Goal: Information Seeking & Learning: Learn about a topic

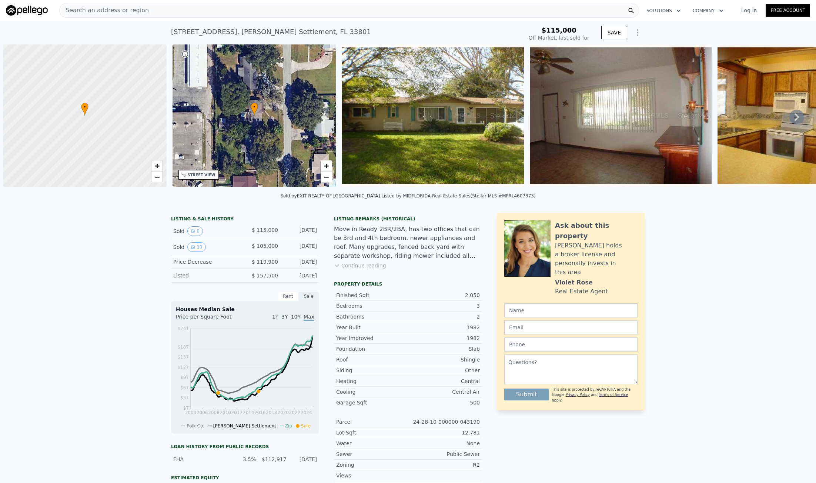
scroll to position [0, 3]
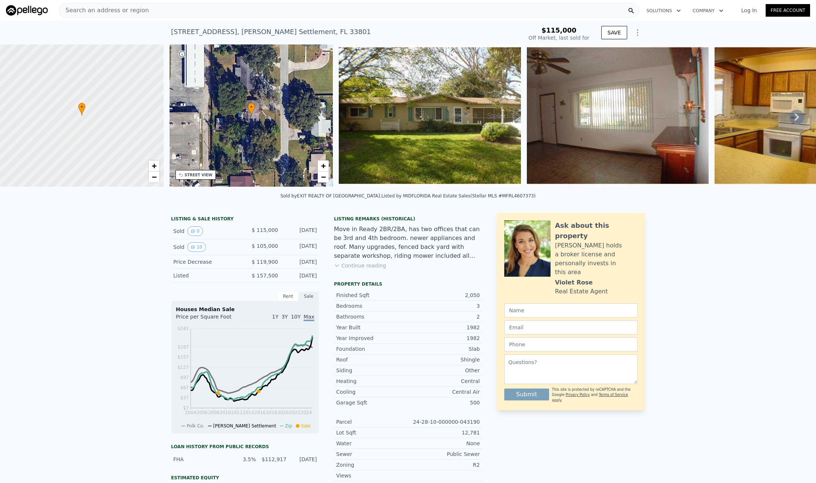
click at [88, 11] on span "Search an address or region" at bounding box center [104, 10] width 89 height 9
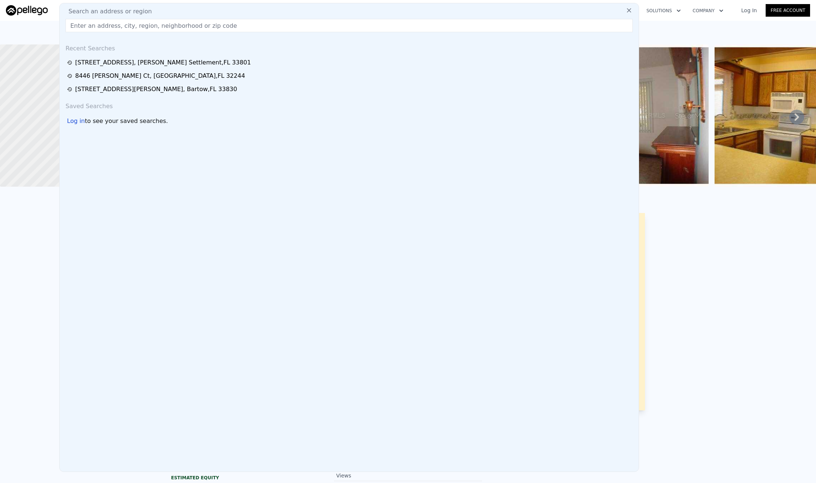
click at [87, 25] on input "text" at bounding box center [349, 25] width 567 height 13
type input "$ 371,000"
type input "$ 235,333"
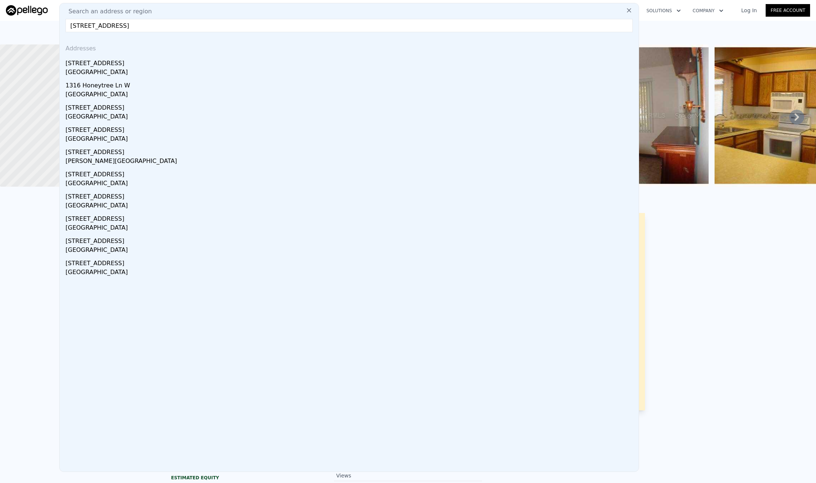
click at [215, 30] on input "1316 Pleasant Pl, Lakeland, FL 33801" at bounding box center [349, 25] width 567 height 13
click at [210, 26] on input "1316 Pleasant Pl, Lakeland, FL 33801" at bounding box center [349, 25] width 567 height 13
click at [209, 26] on input "1316 Pleasant Pl, Lakeland, FL 33801" at bounding box center [349, 25] width 567 height 13
drag, startPoint x: 209, startPoint y: 26, endPoint x: 119, endPoint y: 25, distance: 89.9
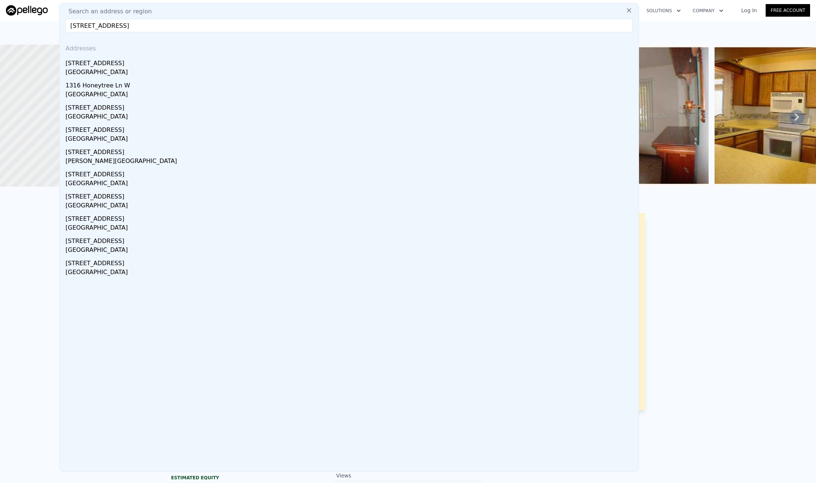
click at [119, 25] on input "1316 Pleasant Pl, Lakeland, FL 33801" at bounding box center [349, 25] width 567 height 13
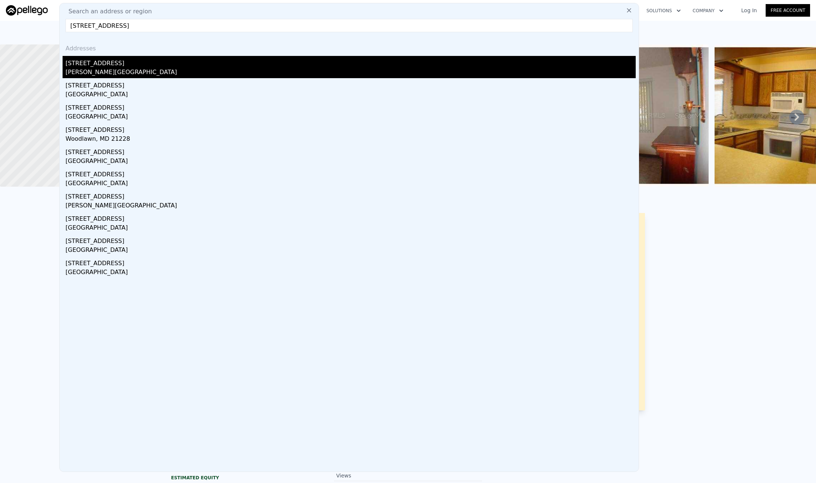
type input "1316 Pleasant Pl,"
click at [118, 66] on div "1316 Pleasant Pl" at bounding box center [351, 62] width 570 height 12
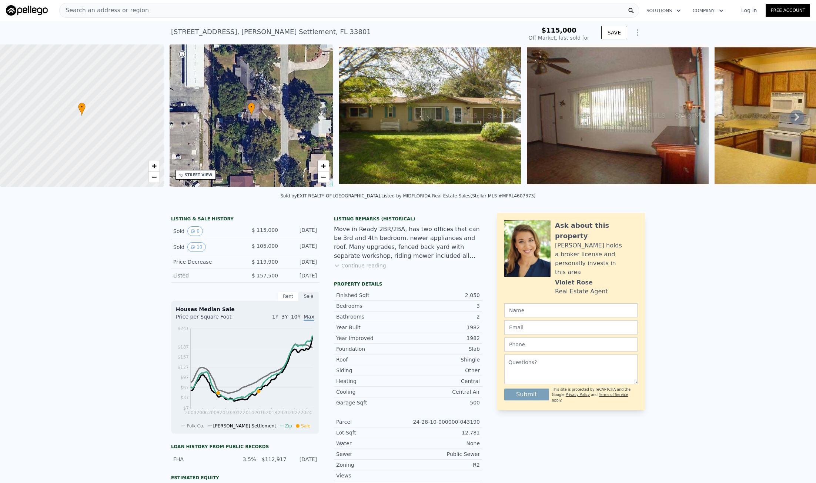
click at [116, 13] on span "Search an address or region" at bounding box center [104, 10] width 89 height 9
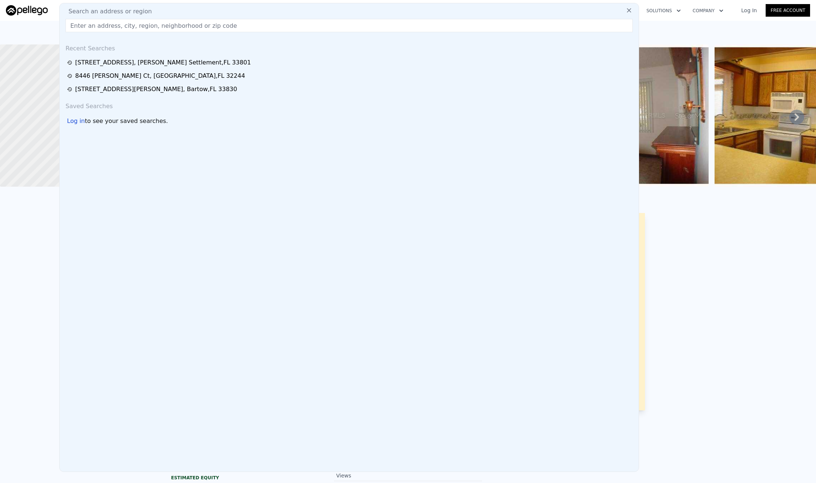
click at [111, 19] on input "text" at bounding box center [349, 25] width 567 height 13
click at [104, 27] on input "text" at bounding box center [349, 25] width 567 height 13
paste input "2030 Linden Ave, Memphis, TN 38104"
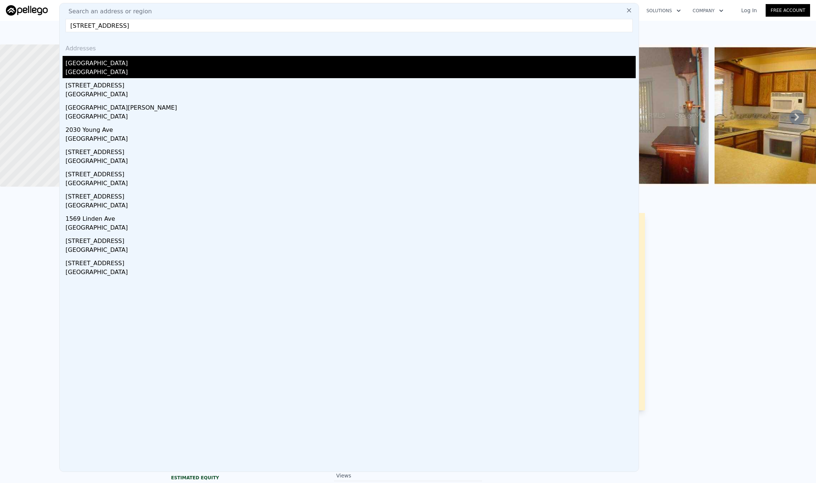
type input "2030 Linden Ave, Memphis, TN 38104"
click at [145, 61] on div "2030 Linden Ave" at bounding box center [351, 62] width 570 height 12
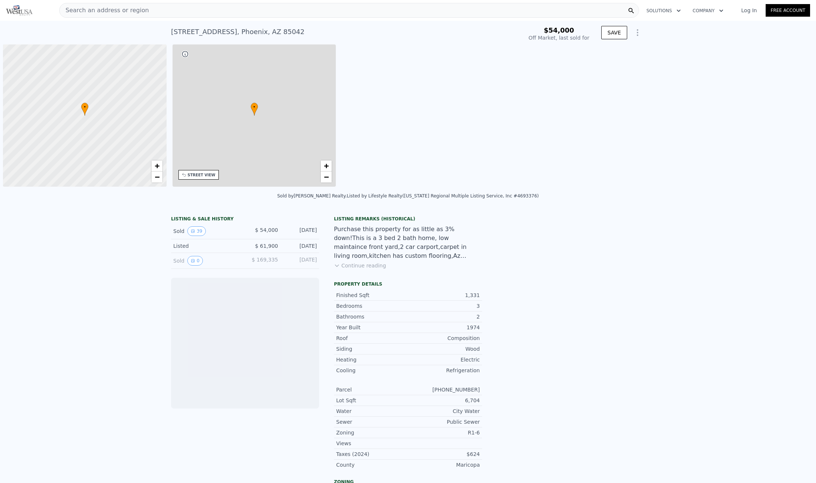
scroll to position [0, 3]
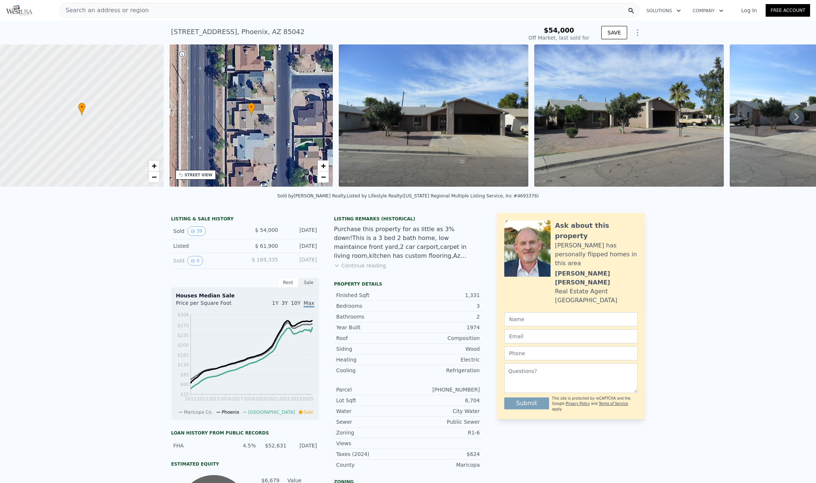
click at [95, 19] on div "Search an address or region Solutions Company Open main menu Log In Free Account" at bounding box center [408, 10] width 804 height 18
click at [97, 15] on div "Search an address or region" at bounding box center [104, 10] width 89 height 14
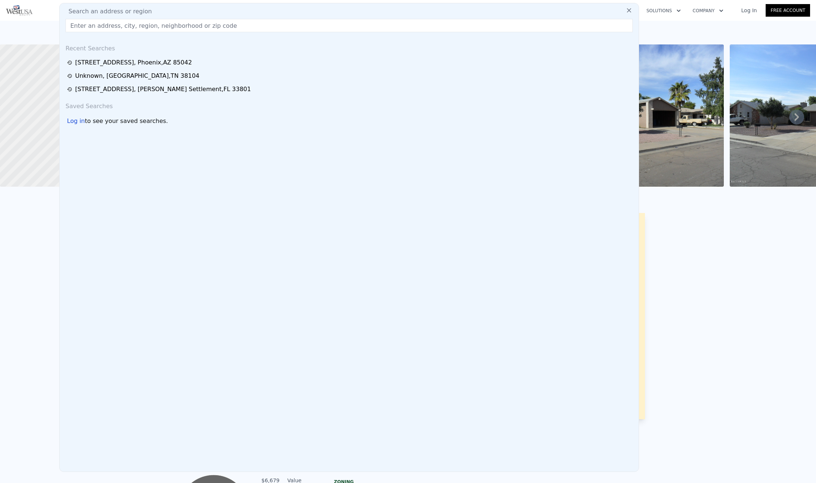
click at [95, 28] on input "text" at bounding box center [349, 25] width 567 height 13
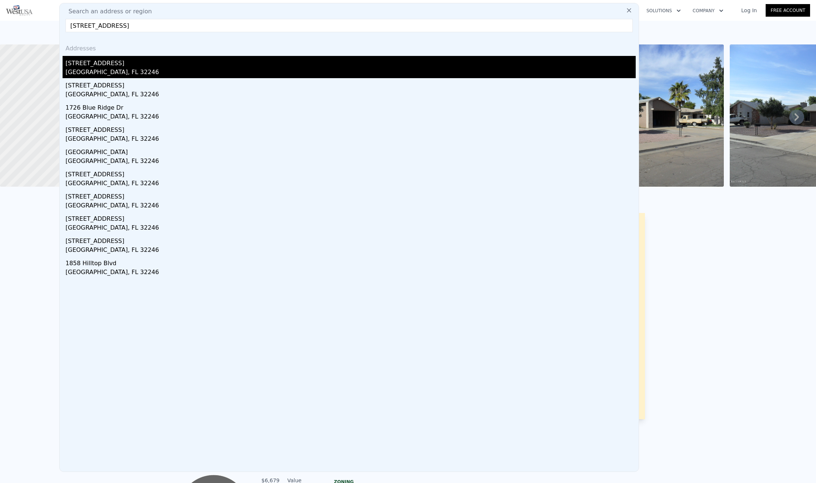
type input "1726 Hilltop Blvd, Jacksonville, FL 32246"
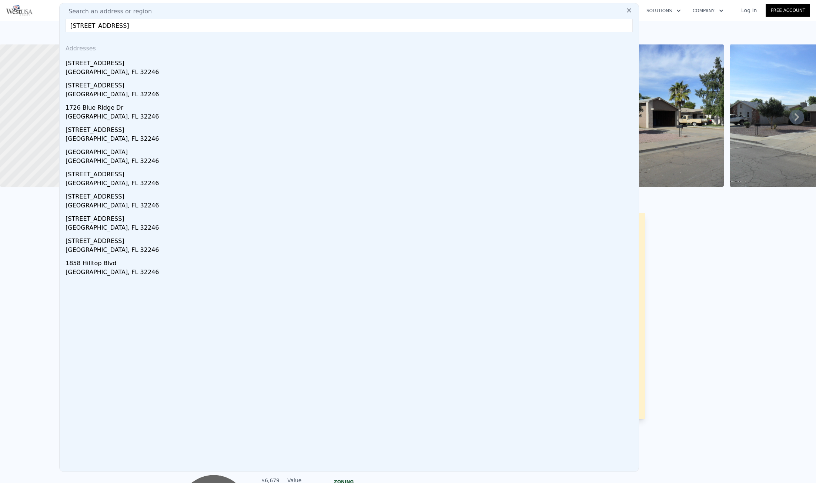
drag, startPoint x: 100, startPoint y: 68, endPoint x: 7, endPoint y: 86, distance: 95.1
click at [100, 68] on div "Jacksonville, FL 32246" at bounding box center [351, 73] width 570 height 10
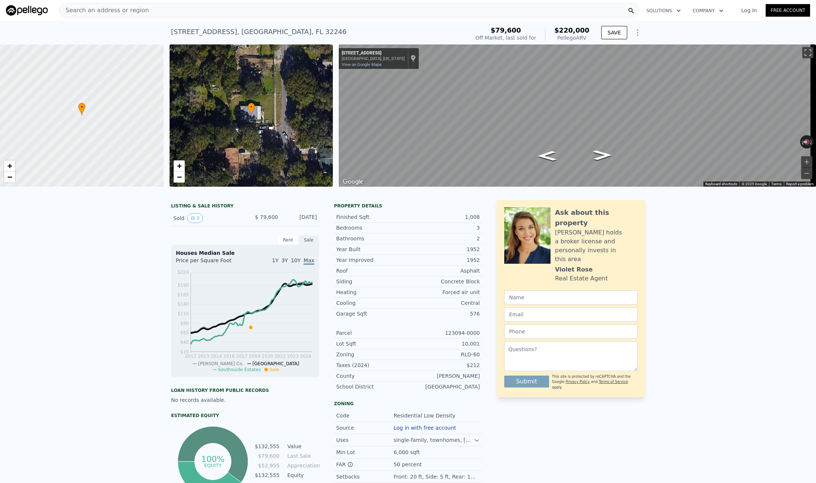
click at [86, 12] on span "Search an address or region" at bounding box center [104, 10] width 89 height 9
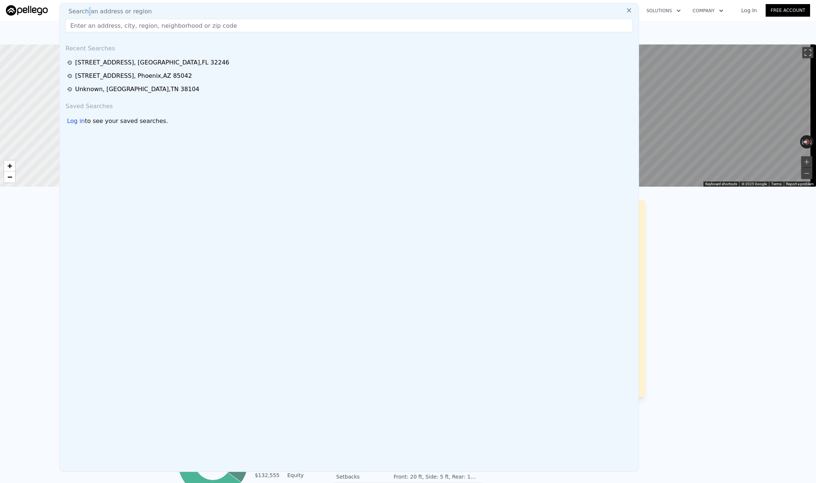
click at [86, 12] on span "Search an address or region" at bounding box center [107, 11] width 89 height 9
click at [87, 20] on input "text" at bounding box center [349, 25] width 567 height 13
paste input "4058 Knight Arnold Rd, Memphis, TN 38118"
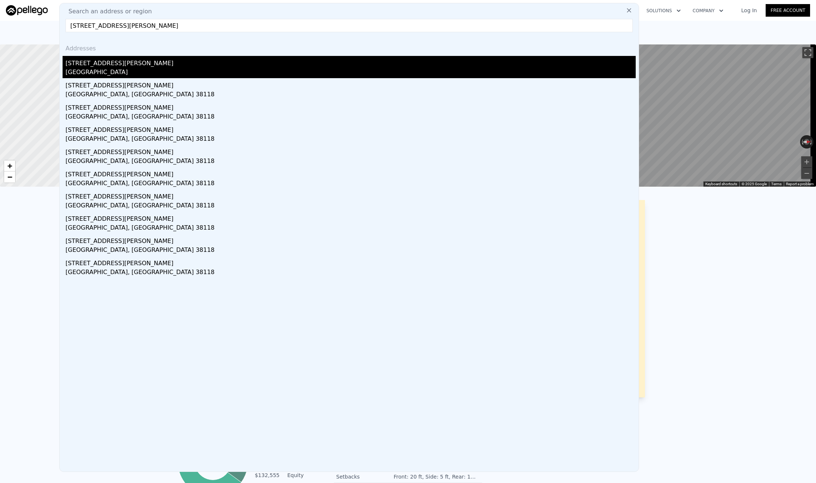
type input "4058 Knight Arnold Rd, Memphis, TN 38118"
click at [132, 67] on div "4058 Knight Arnold Rd" at bounding box center [351, 62] width 570 height 12
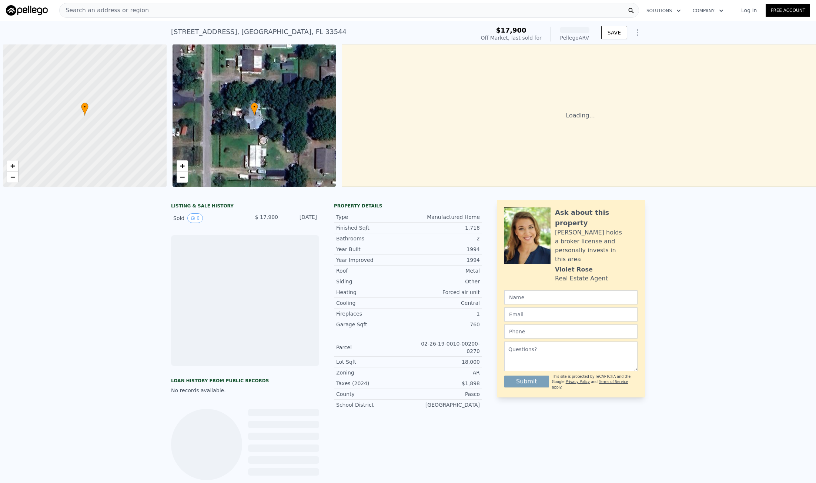
scroll to position [0, 3]
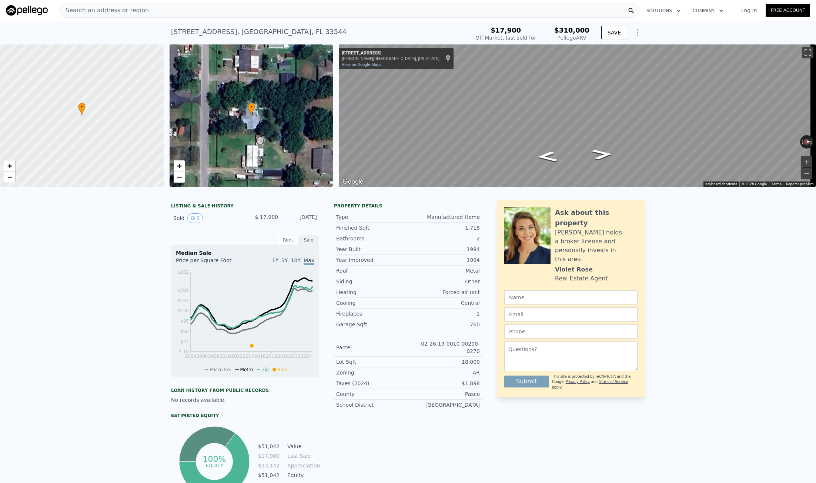
click at [154, 7] on div "Search an address or region" at bounding box center [349, 10] width 580 height 15
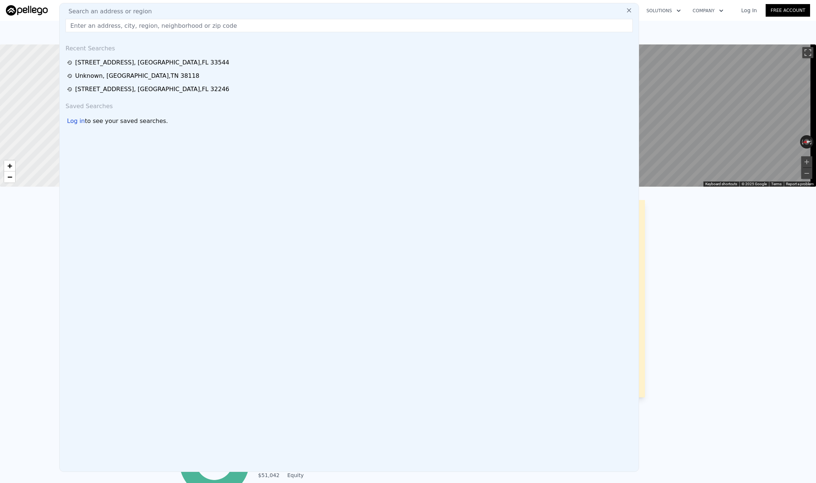
click at [144, 28] on input "text" at bounding box center [349, 25] width 567 height 13
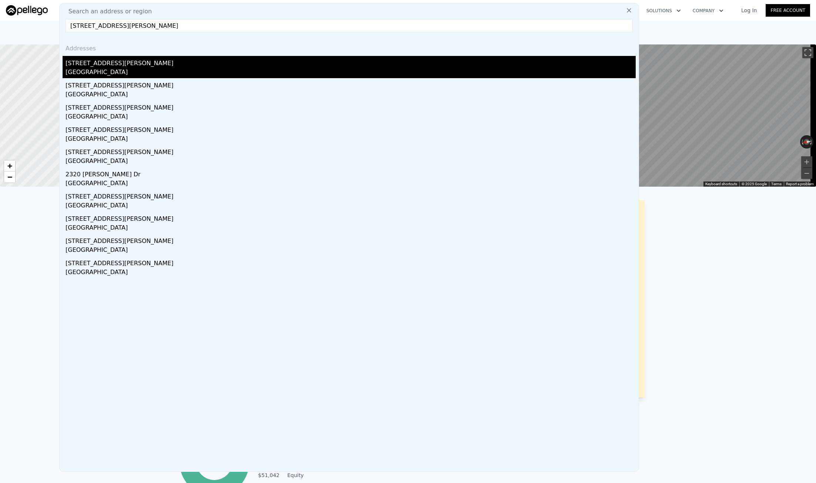
type input "[STREET_ADDRESS][PERSON_NAME]"
click at [121, 63] on div "[STREET_ADDRESS][PERSON_NAME]" at bounding box center [351, 62] width 570 height 12
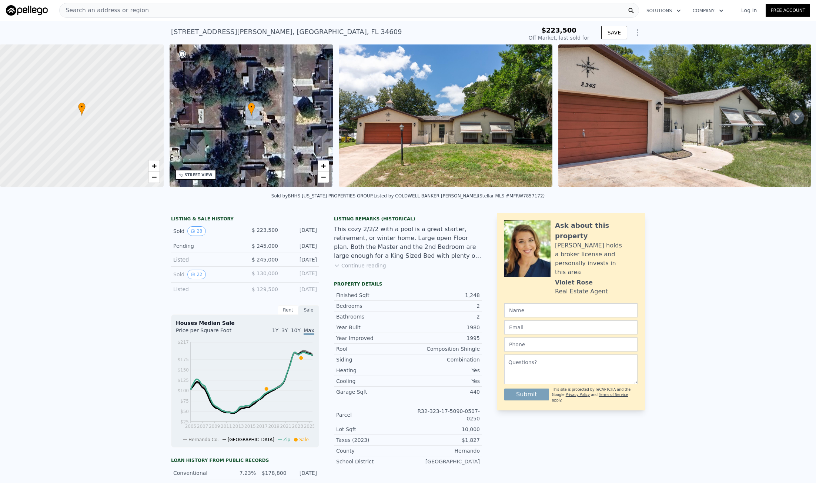
type input "$ 278,000"
type input "$ 24,302"
click at [77, 3] on div "Search an address or region Solutions Company Open main menu Log In Free Account" at bounding box center [408, 10] width 804 height 18
click at [87, 13] on span "Search an address or region" at bounding box center [104, 10] width 89 height 9
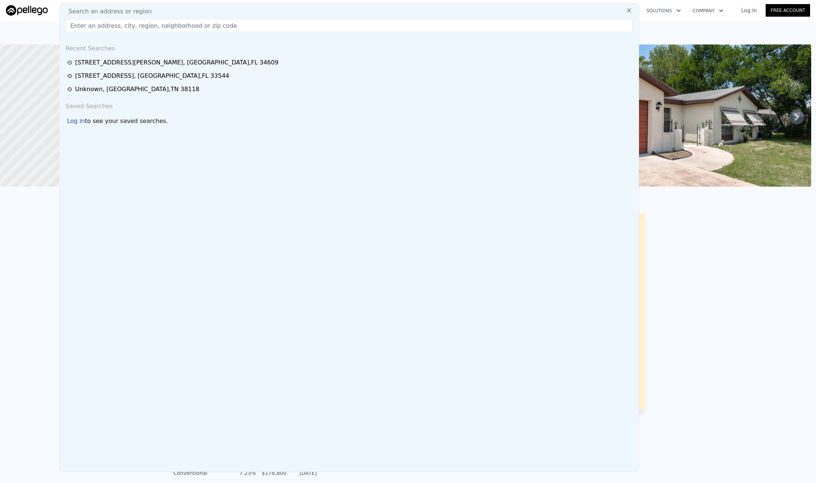
click at [87, 23] on input "text" at bounding box center [349, 25] width 567 height 13
paste input "420 Stafford Ave, Brooksville, FL 34601"
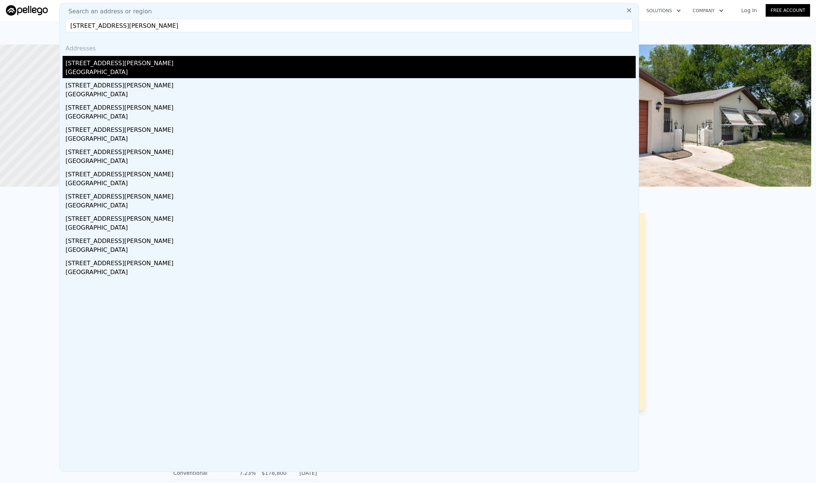
type input "420 Stafford Ave, Brooksville, FL 34601"
click at [95, 57] on div "420 Stafford Ave" at bounding box center [351, 62] width 570 height 12
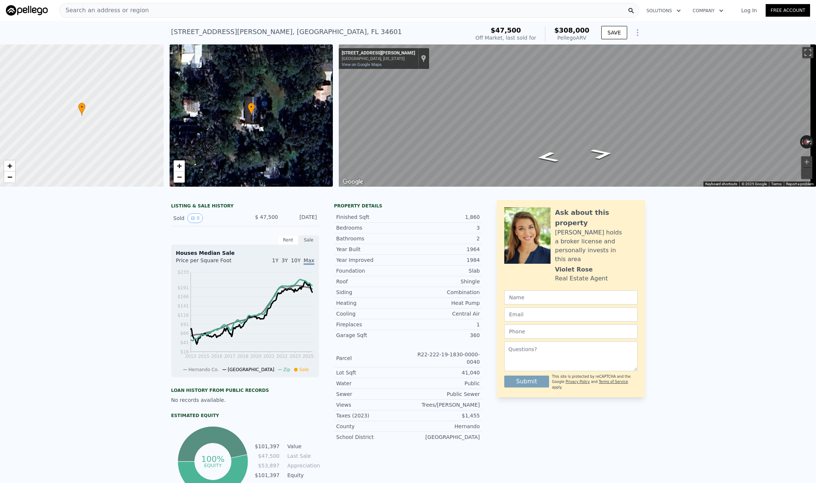
click at [105, 12] on span "Search an address or region" at bounding box center [104, 10] width 89 height 9
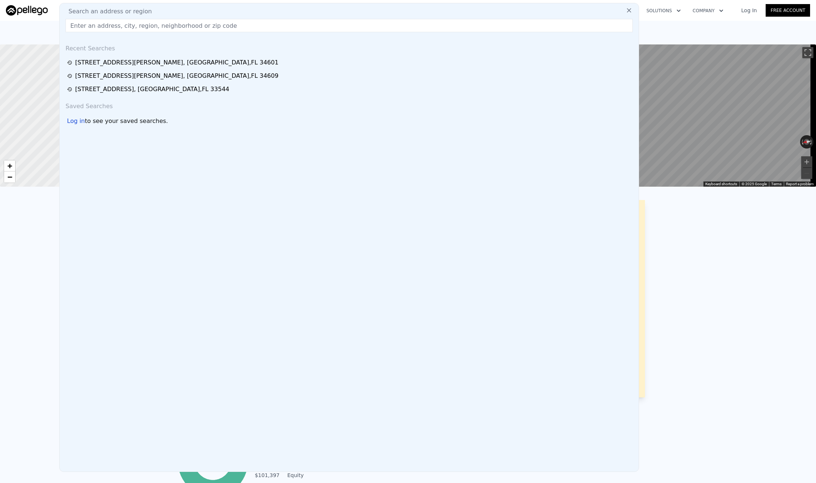
click at [105, 33] on div "Search an address or region Recent Searches 420 Stafford Ave , Brooksville , FL…" at bounding box center [349, 237] width 580 height 469
drag, startPoint x: 105, startPoint y: 33, endPoint x: 114, endPoint y: 23, distance: 13.1
paste input "[STREET_ADDRESS][PERSON_NAME]"
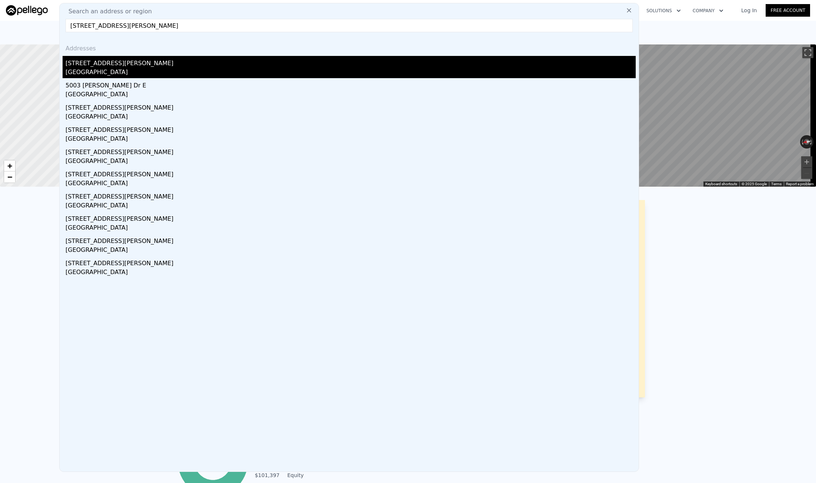
type input "[STREET_ADDRESS][PERSON_NAME]"
click at [115, 72] on div "[GEOGRAPHIC_DATA]" at bounding box center [351, 73] width 570 height 10
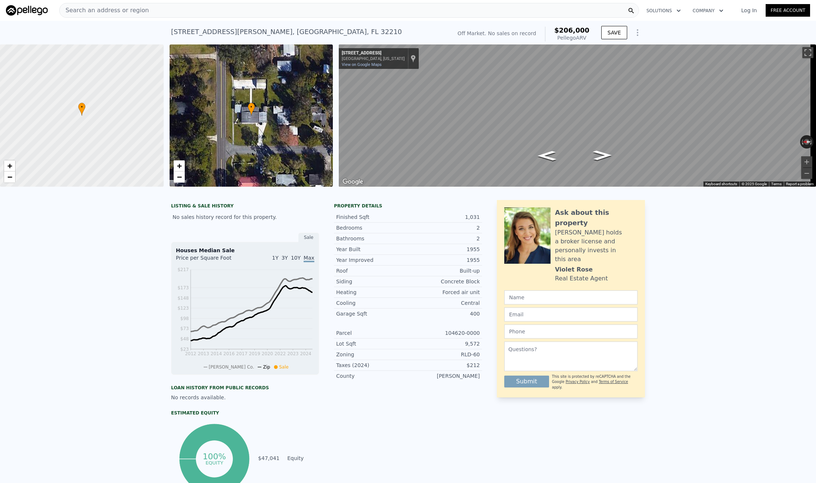
click at [92, 4] on div "Search an address or region" at bounding box center [104, 10] width 89 height 14
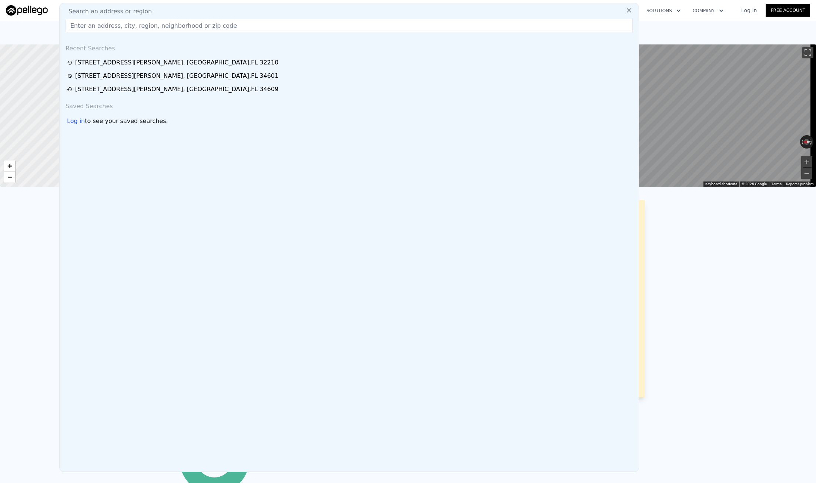
click at [98, 24] on input "text" at bounding box center [349, 25] width 567 height 13
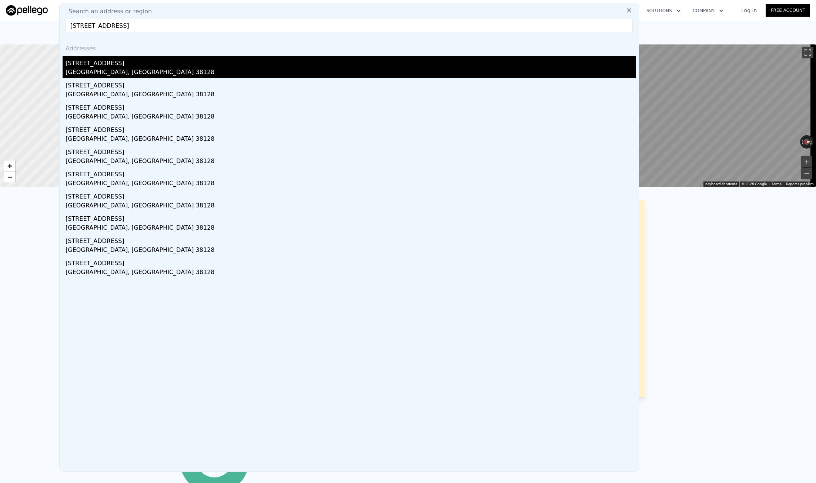
type input "4053 Haliburton St, Memphis, TN 38128"
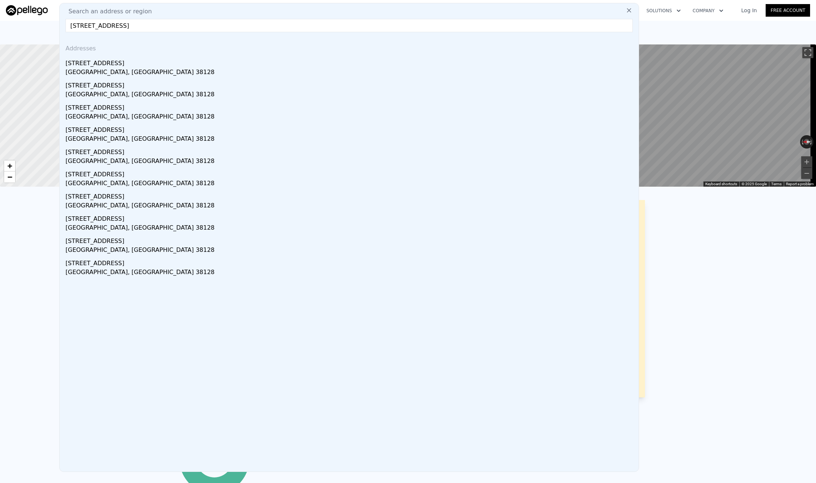
click at [127, 64] on div "4053 Haliburton St" at bounding box center [351, 62] width 570 height 12
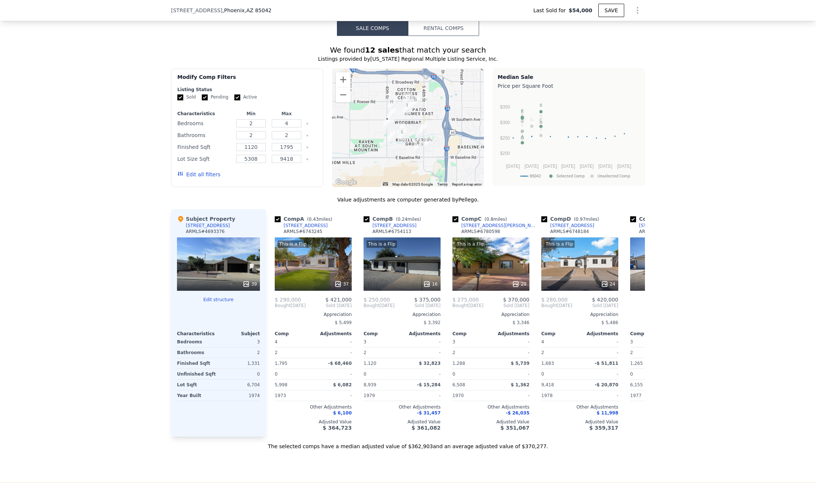
click at [94, 116] on div "We found 12 sales that match your search Listings provided by Arizona Regional …" at bounding box center [408, 243] width 816 height 414
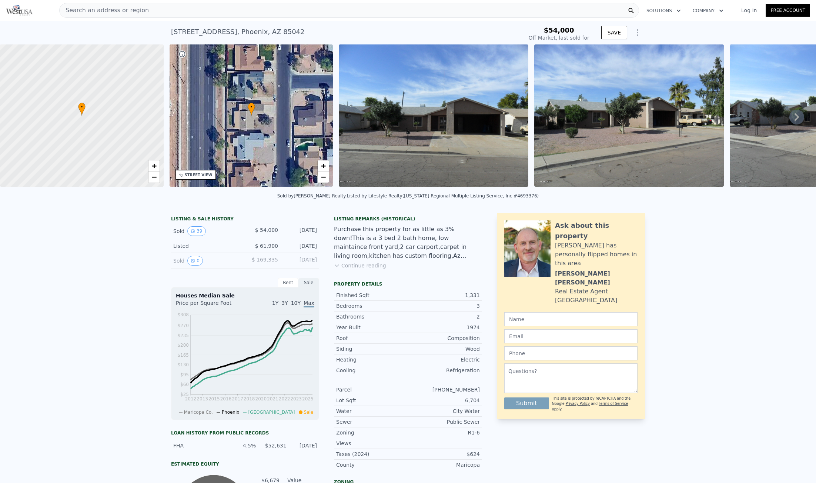
click at [95, 11] on span "Search an address or region" at bounding box center [104, 10] width 89 height 9
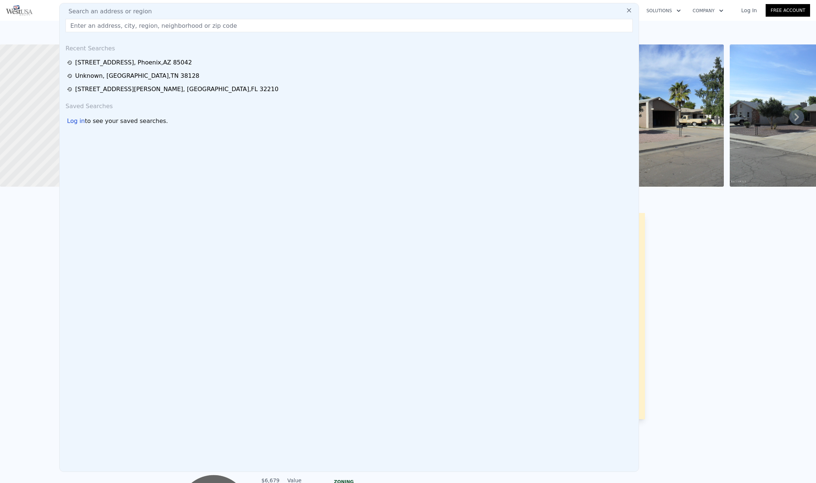
type input "$ 366,000"
type input "$ 287,577"
click at [184, 11] on div "Search an address or region" at bounding box center [349, 11] width 573 height 9
click at [179, 23] on input "text" at bounding box center [349, 25] width 567 height 13
paste input "1726 Hilltop Blvd, Jacksonville, FL 32246"
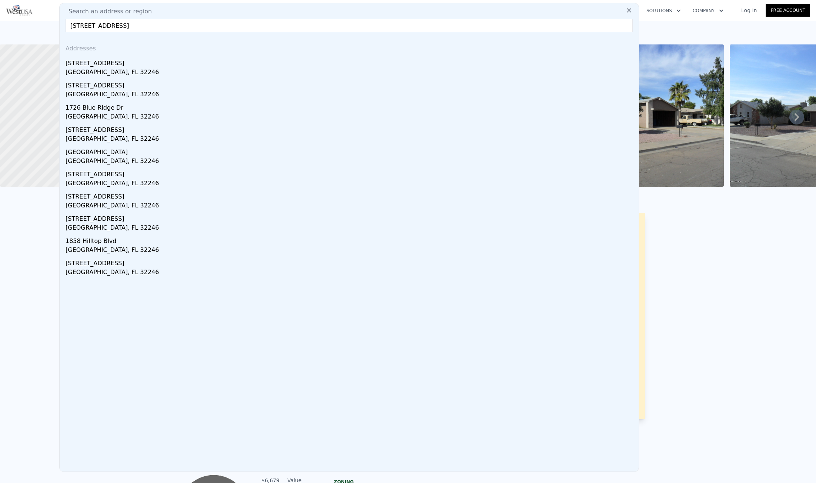
type input "1726 Hilltop Blvd, Jacksonville, FL 32246"
click at [107, 65] on div "[STREET_ADDRESS]" at bounding box center [351, 62] width 570 height 12
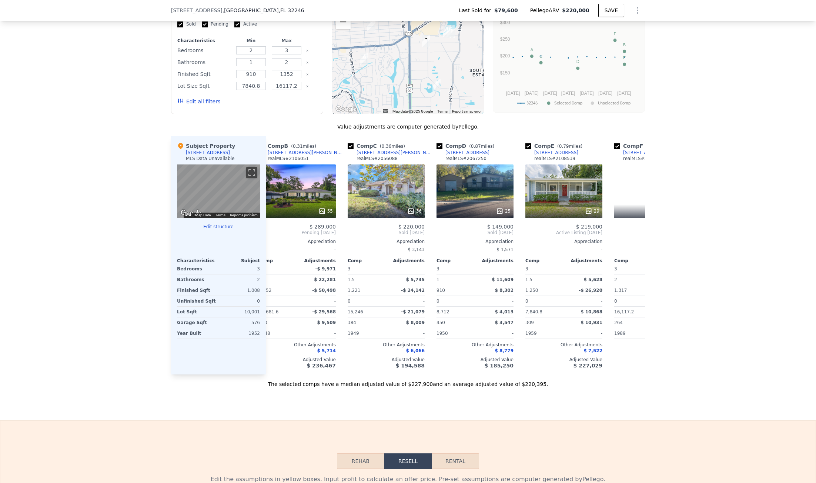
scroll to position [0, 172]
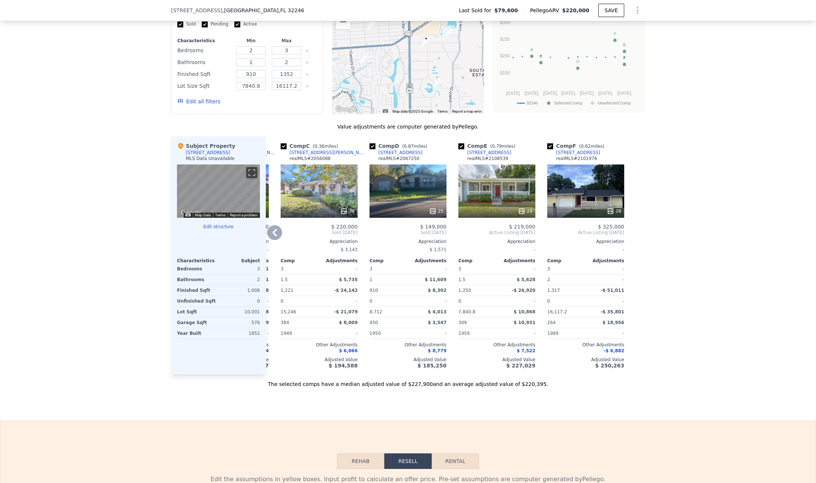
drag, startPoint x: 486, startPoint y: 376, endPoint x: 473, endPoint y: 376, distance: 12.6
click at [473, 374] on div "Comp E ( 0.79 miles) 8524 Dandy Ave realMLS # 2108539 29 $ 219,000 Active Listi…" at bounding box center [496, 255] width 83 height 238
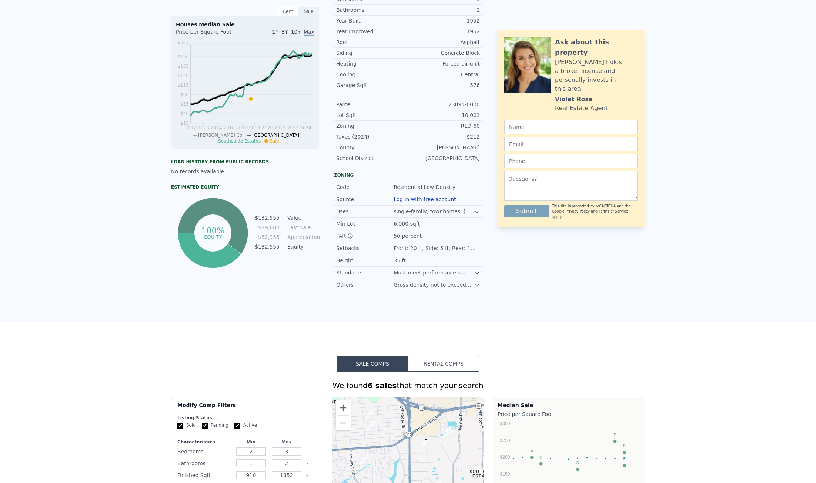
scroll to position [0, 0]
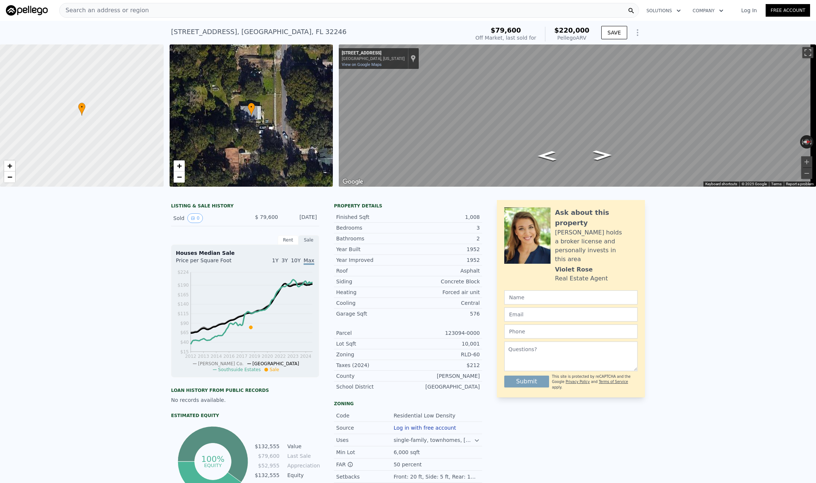
click at [122, 20] on nav "Search an address or region Solutions Company Open main menu Log In Free Account" at bounding box center [408, 10] width 816 height 21
click at [119, 14] on span "Search an address or region" at bounding box center [104, 10] width 89 height 9
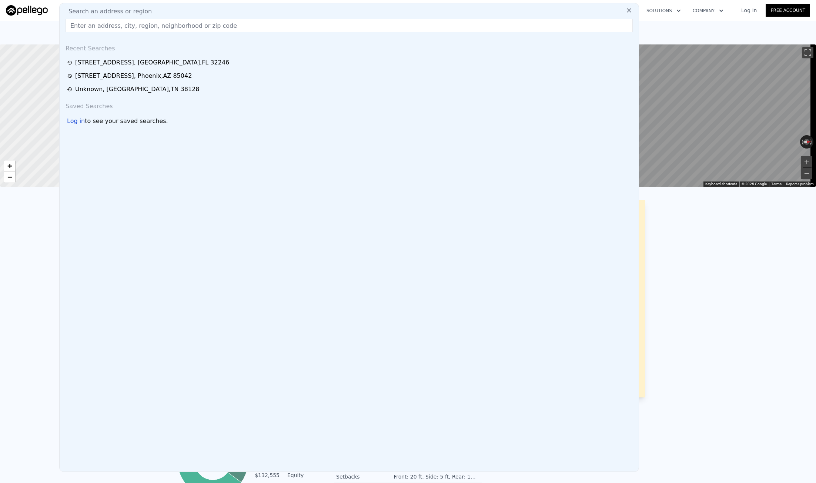
click at [118, 22] on input "text" at bounding box center [349, 25] width 567 height 13
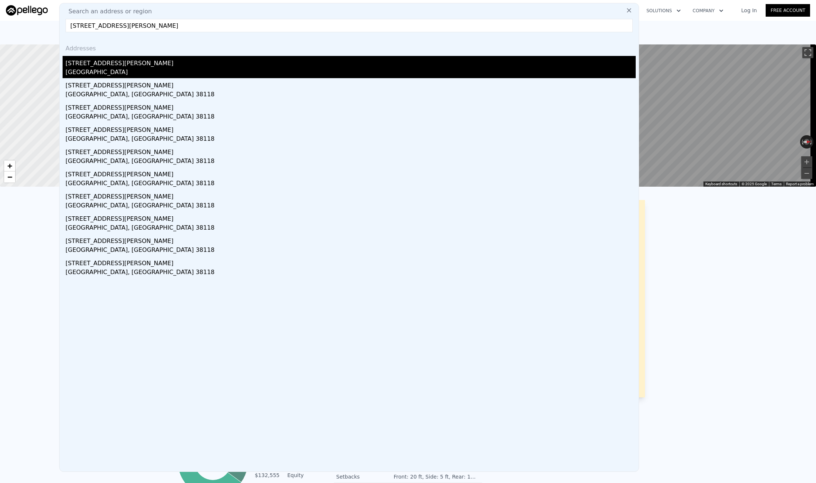
type input "4058 Knight Arnold Rd, Memphis, TN 38118"
click at [96, 62] on div "4058 Knight Arnold Rd" at bounding box center [351, 62] width 570 height 12
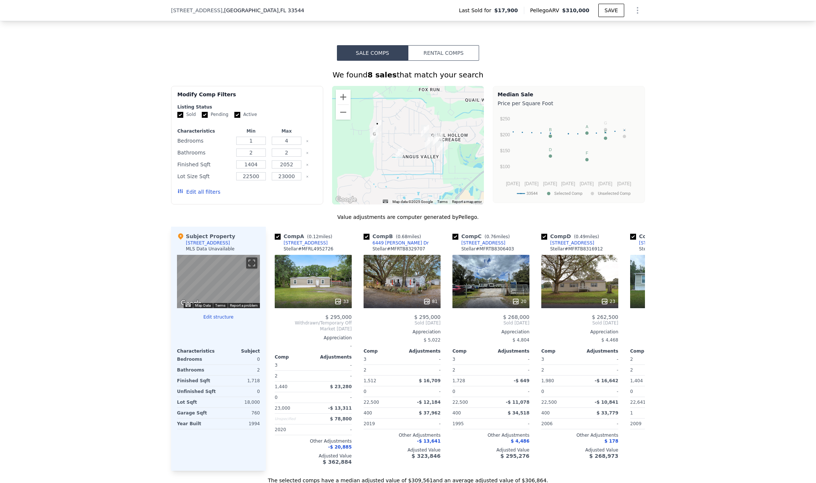
scroll to position [553, 0]
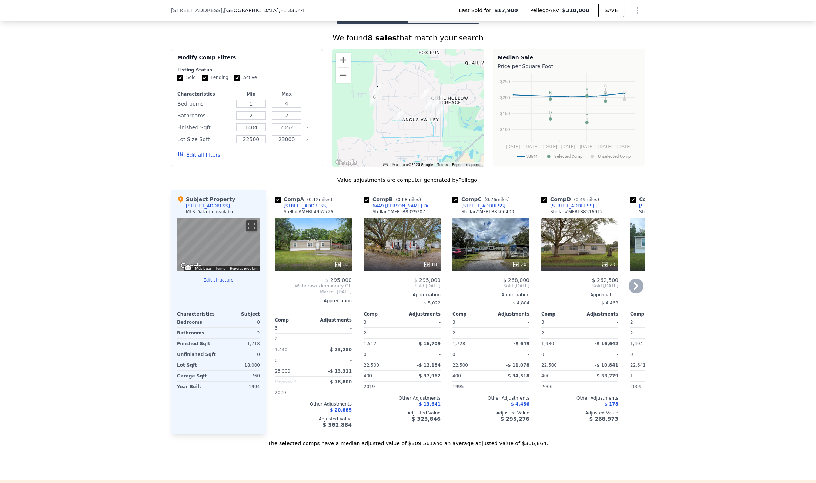
click at [415, 433] on div "Comp B ( 0.68 miles) [STREET_ADDRESS][PERSON_NAME] [PERSON_NAME] # MFRTB8329707…" at bounding box center [401, 311] width 83 height 244
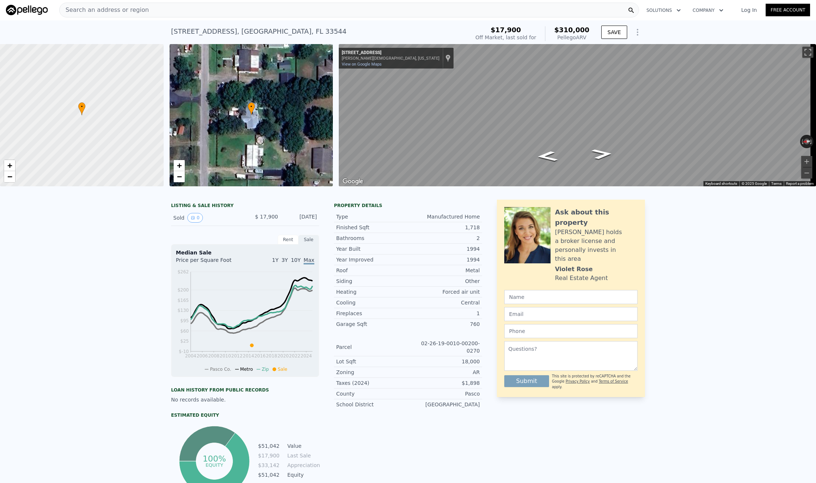
scroll to position [0, 0]
click at [100, 10] on span "Search an address or region" at bounding box center [104, 10] width 89 height 9
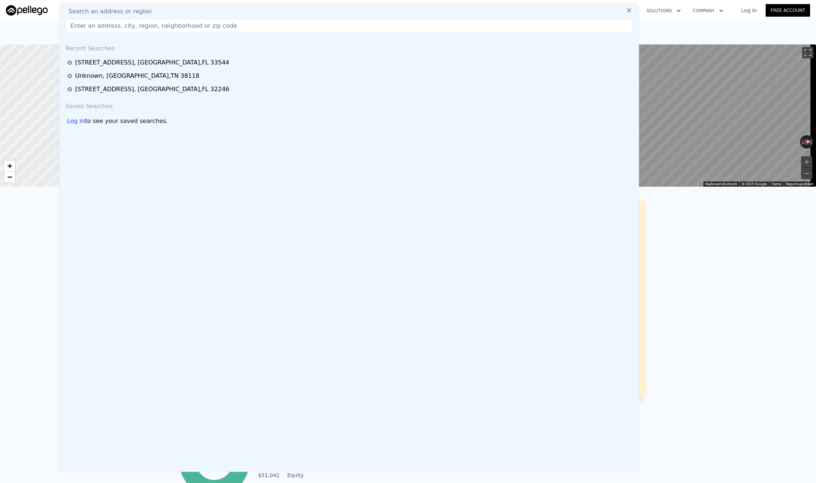
click at [100, 28] on input "text" at bounding box center [349, 25] width 567 height 13
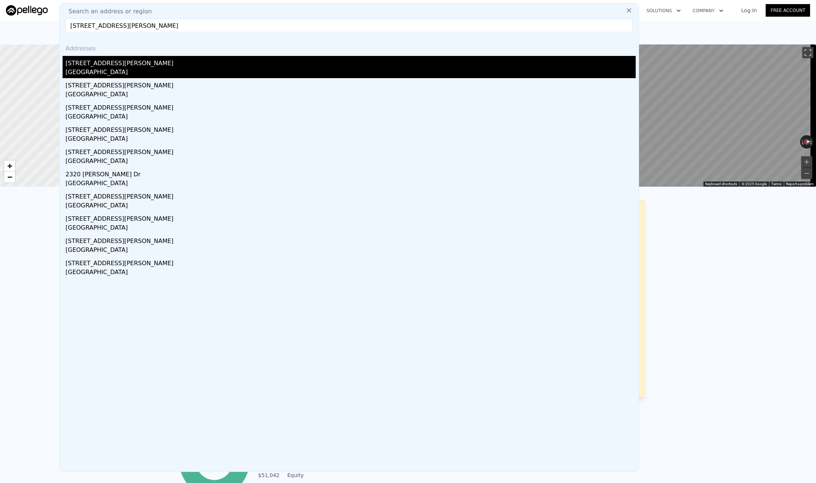
type input "[STREET_ADDRESS][PERSON_NAME]"
click at [95, 69] on div "[GEOGRAPHIC_DATA]" at bounding box center [351, 73] width 570 height 10
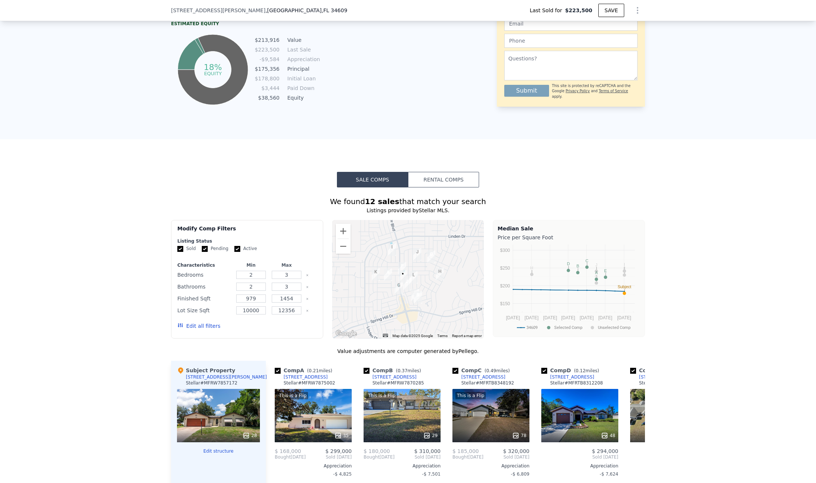
scroll to position [701, 0]
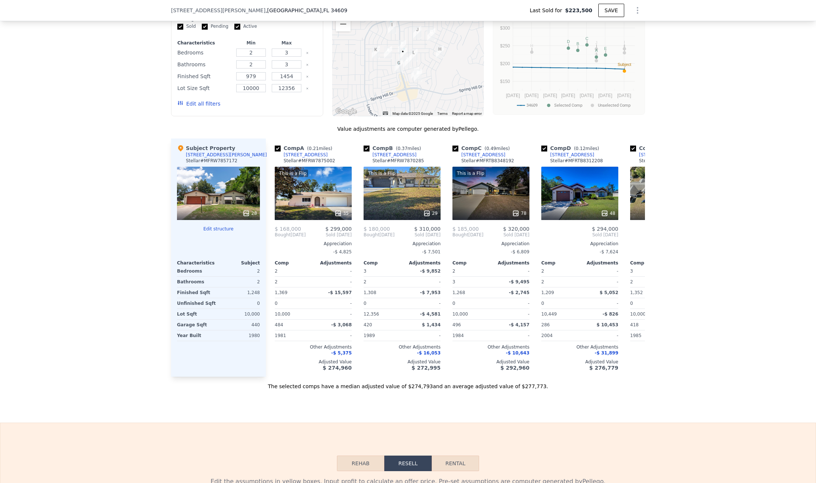
type input "$ 278,000"
type input "$ 24,302"
click at [303, 158] on div "[STREET_ADDRESS]" at bounding box center [305, 155] width 44 height 6
click at [389, 158] on div "[STREET_ADDRESS]" at bounding box center [394, 155] width 44 height 6
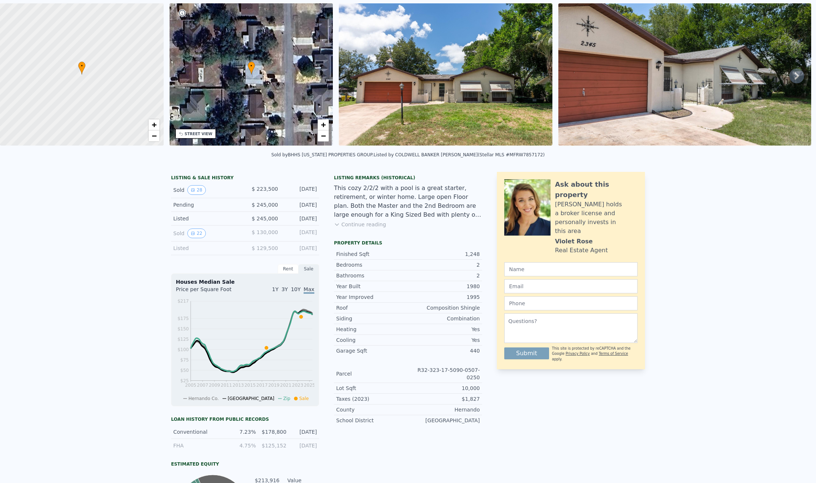
scroll to position [0, 0]
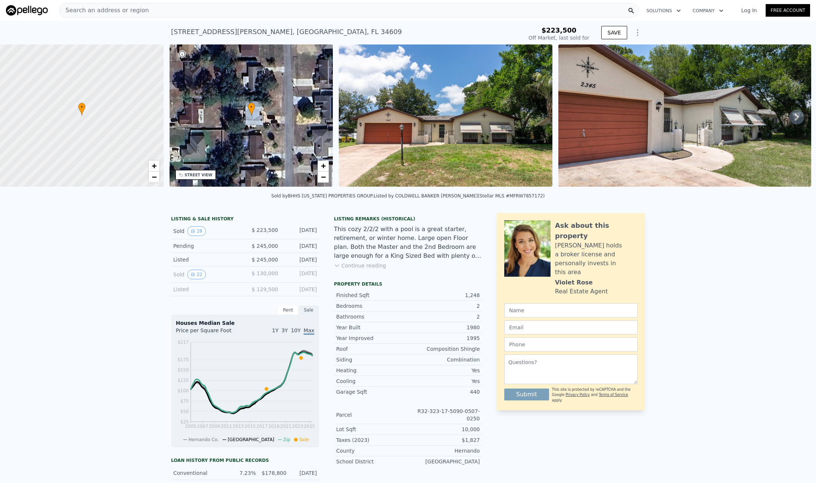
click at [127, 8] on span "Search an address or region" at bounding box center [104, 10] width 89 height 9
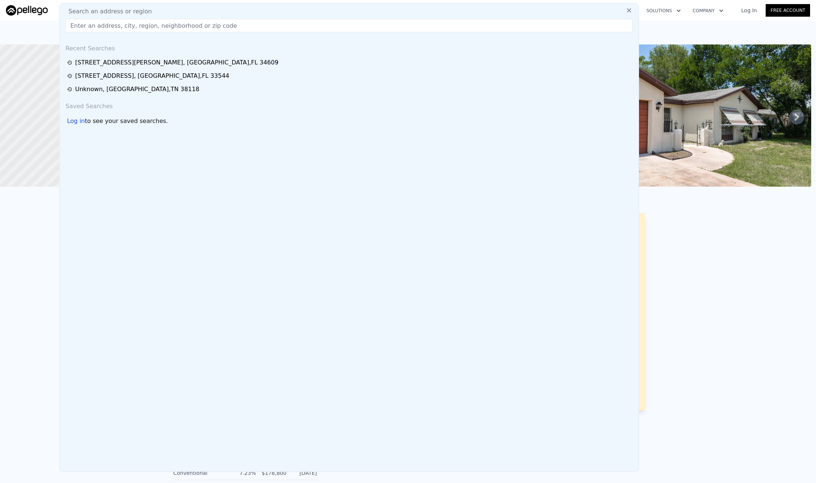
click at [126, 19] on div "Search an address or region Recent Searches [STREET_ADDRESS][PERSON_NAME] [STRE…" at bounding box center [349, 237] width 580 height 469
click at [126, 23] on input "text" at bounding box center [349, 25] width 567 height 13
paste input "[STREET_ADDRESS][PERSON_NAME]"
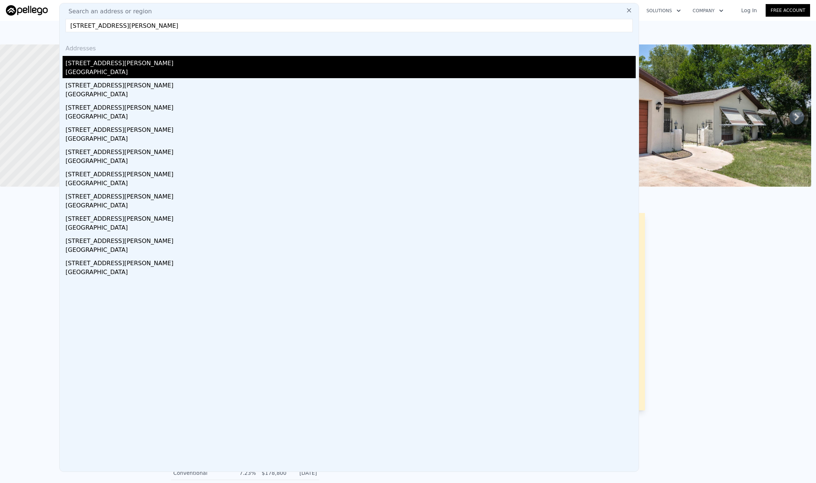
type input "[STREET_ADDRESS][PERSON_NAME]"
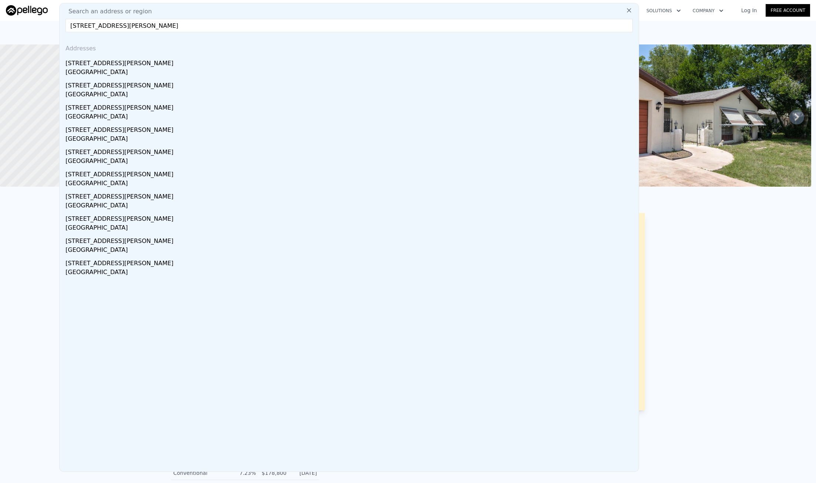
click at [131, 58] on div "[STREET_ADDRESS][PERSON_NAME]" at bounding box center [351, 62] width 570 height 12
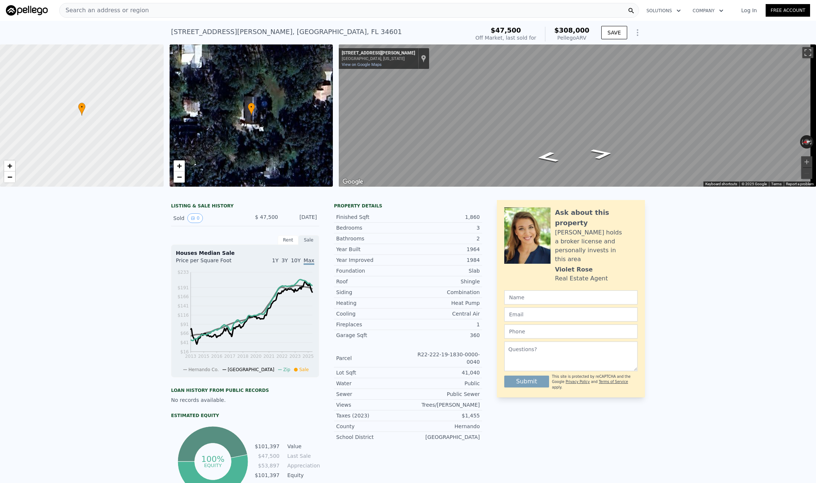
click at [97, 9] on span "Search an address or region" at bounding box center [104, 10] width 89 height 9
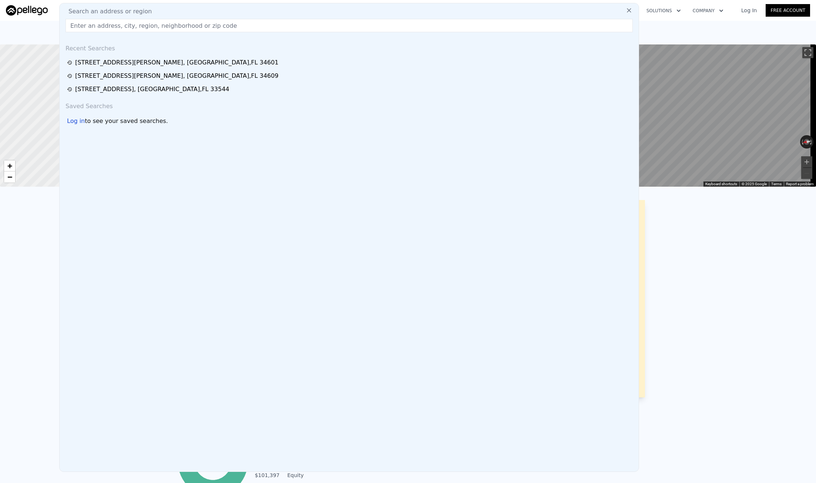
click at [98, 25] on input "text" at bounding box center [349, 25] width 567 height 13
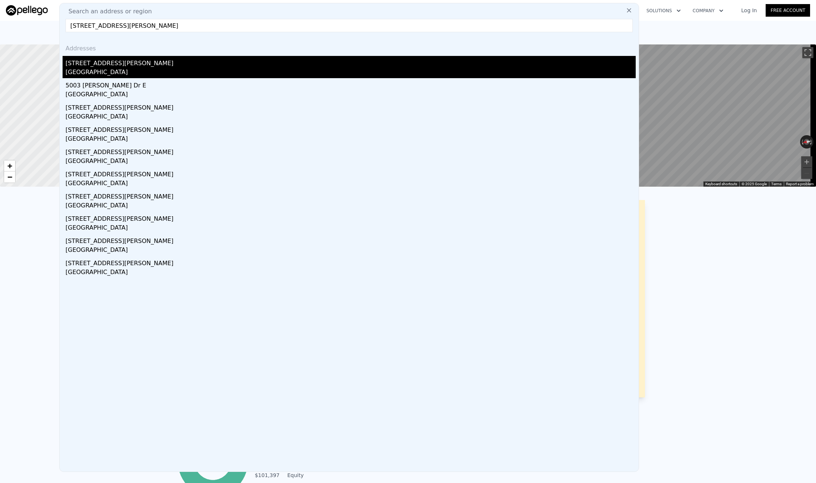
type input "[STREET_ADDRESS][PERSON_NAME]"
click at [138, 60] on div "[STREET_ADDRESS][PERSON_NAME]" at bounding box center [351, 62] width 570 height 12
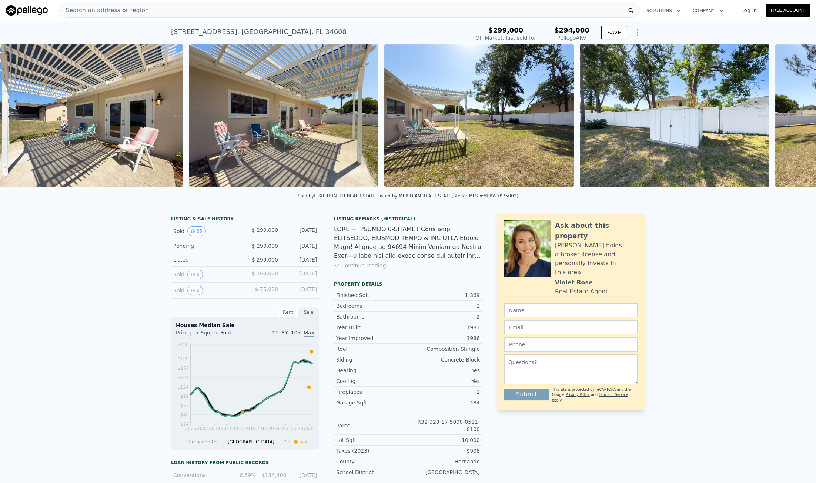
scroll to position [0, 4537]
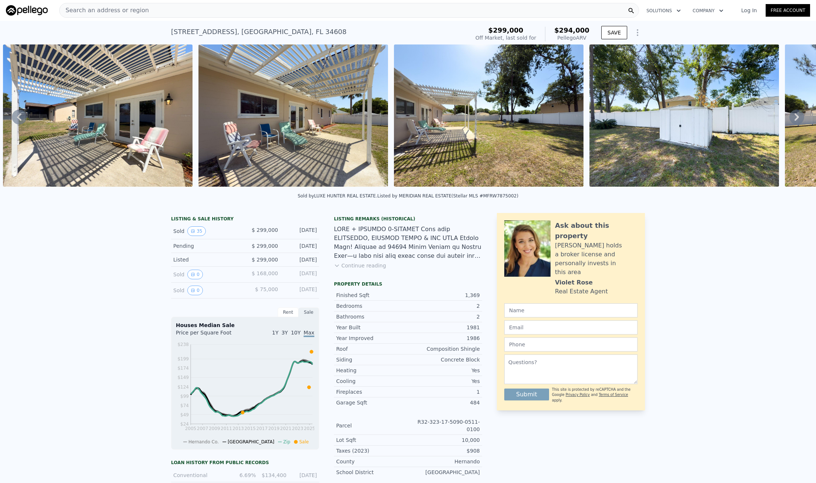
click at [220, 30] on div "[STREET_ADDRESS]" at bounding box center [258, 32] width 175 height 10
copy div "[STREET_ADDRESS] Sold [DATE] for $299k (~ARV $294k )"
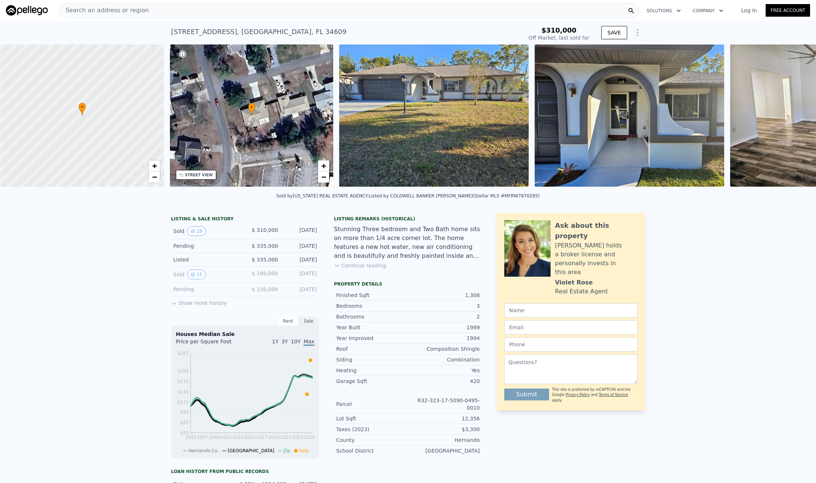
scroll to position [0, 3]
click at [235, 37] on div "11200 Homeway St , Spring Hill , FL 34609 Sold Apr 2025 for $310k" at bounding box center [345, 34] width 349 height 21
click at [235, 35] on div "11200 Homeway St , Spring Hill , FL 34609" at bounding box center [258, 32] width 175 height 10
click at [236, 33] on div "11200 Homeway St , Spring Hill , FL 34609" at bounding box center [258, 32] width 175 height 10
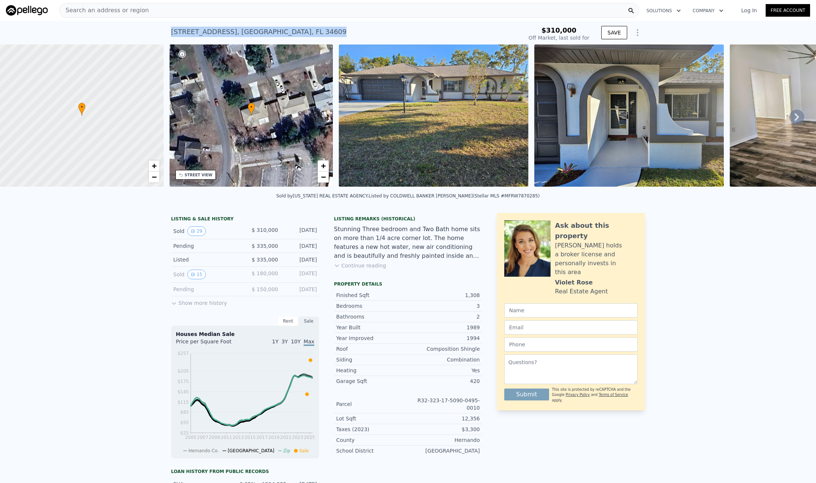
click at [236, 33] on div "11200 Homeway St , Spring Hill , FL 34609" at bounding box center [258, 32] width 175 height 10
copy div "11200 Homeway St , Spring Hill , FL 34609 Sold Apr 2025 for $310k"
type input "$ 302,000"
type input "-$ 44,384"
